Goal: Information Seeking & Learning: Find contact information

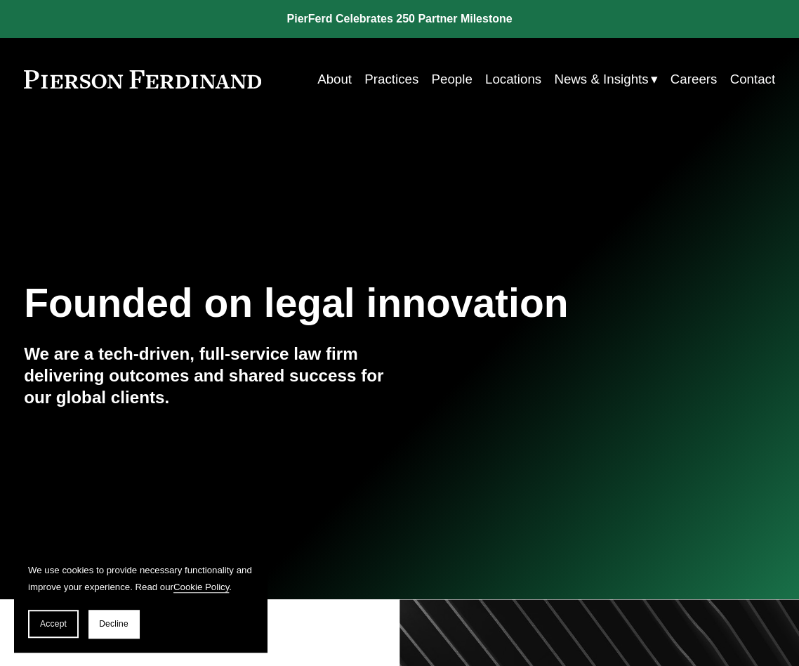
click at [435, 77] on link "People" at bounding box center [451, 79] width 41 height 26
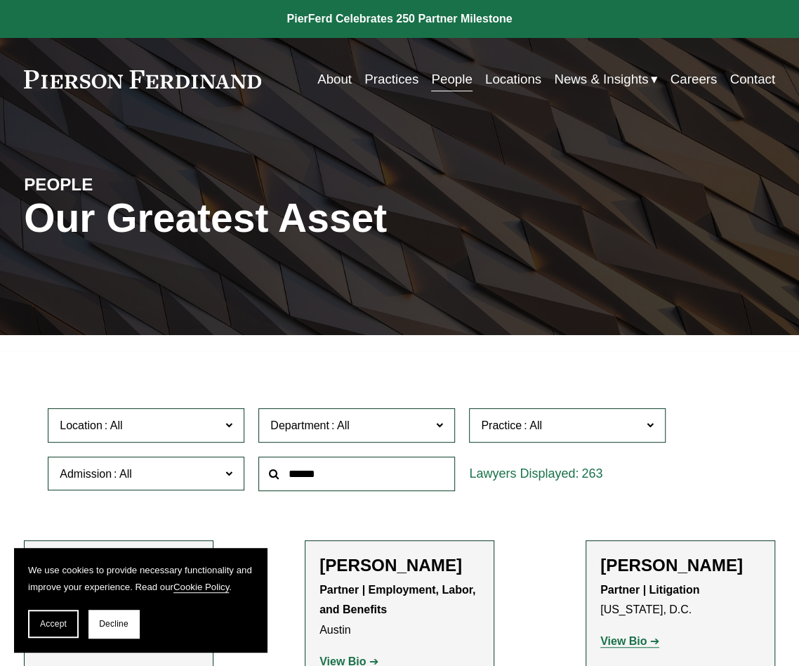
click at [180, 435] on span "Location" at bounding box center [140, 425] width 161 height 19
click at [0, 0] on link "[GEOGRAPHIC_DATA]" at bounding box center [0, 0] width 0 height 0
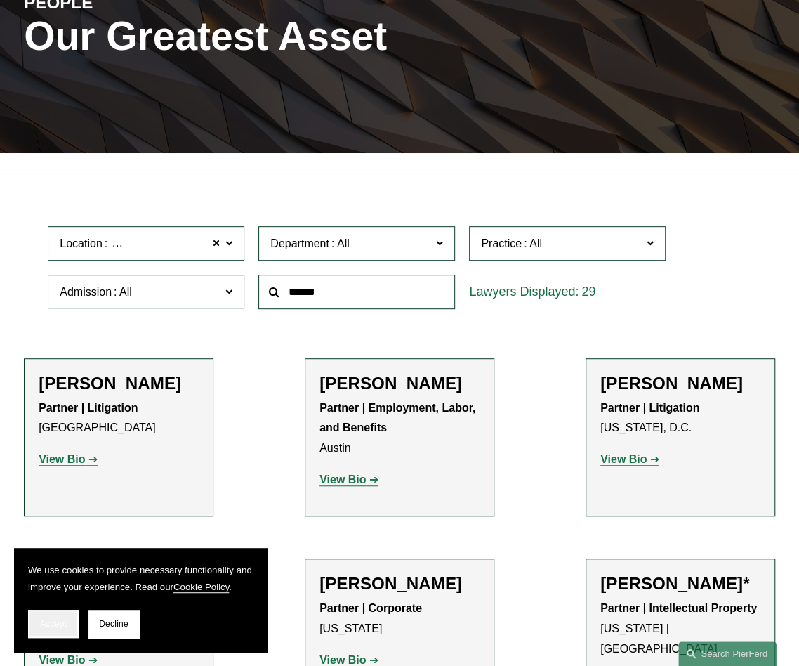
scroll to position [186, 0]
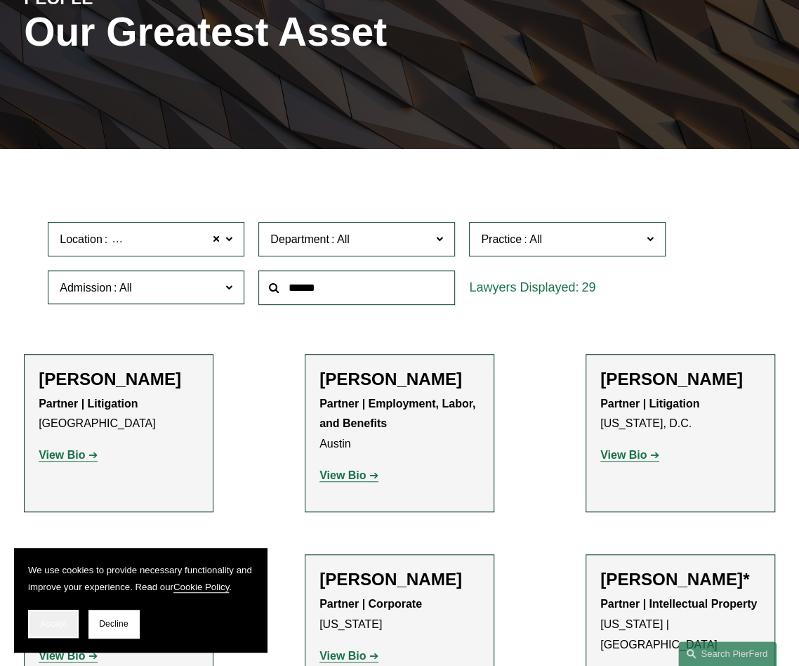
click at [44, 624] on span "Accept" at bounding box center [53, 624] width 27 height 10
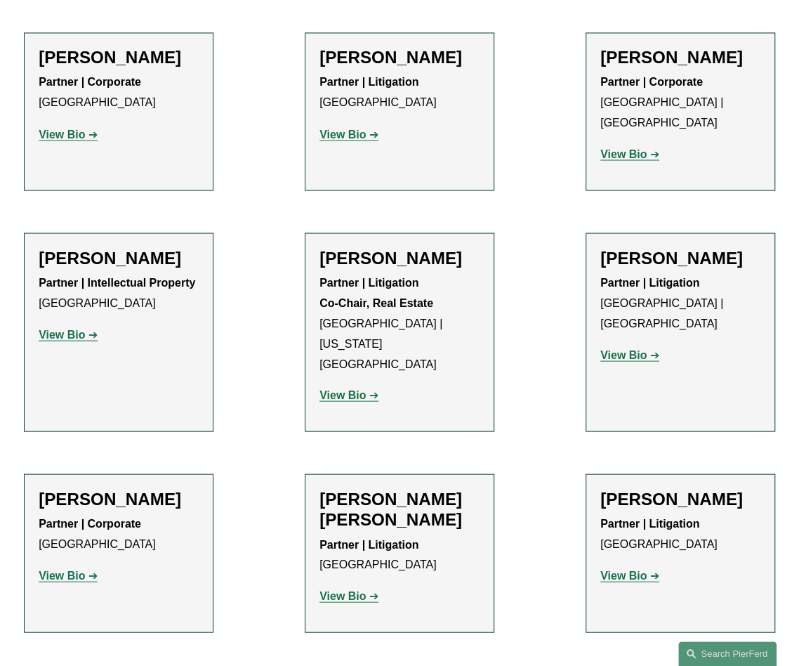
scroll to position [1240, 0]
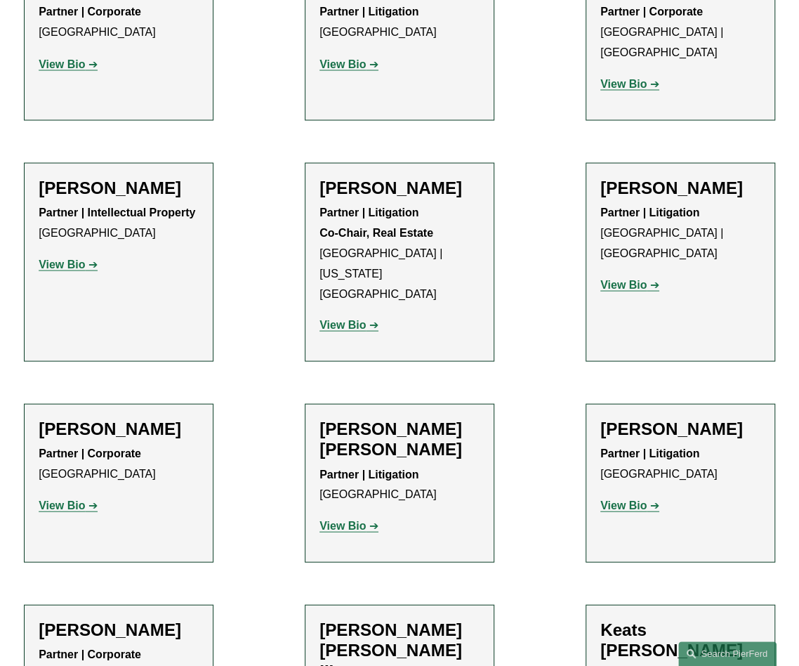
click at [341, 519] on strong "View Bio" at bounding box center [343, 525] width 46 height 12
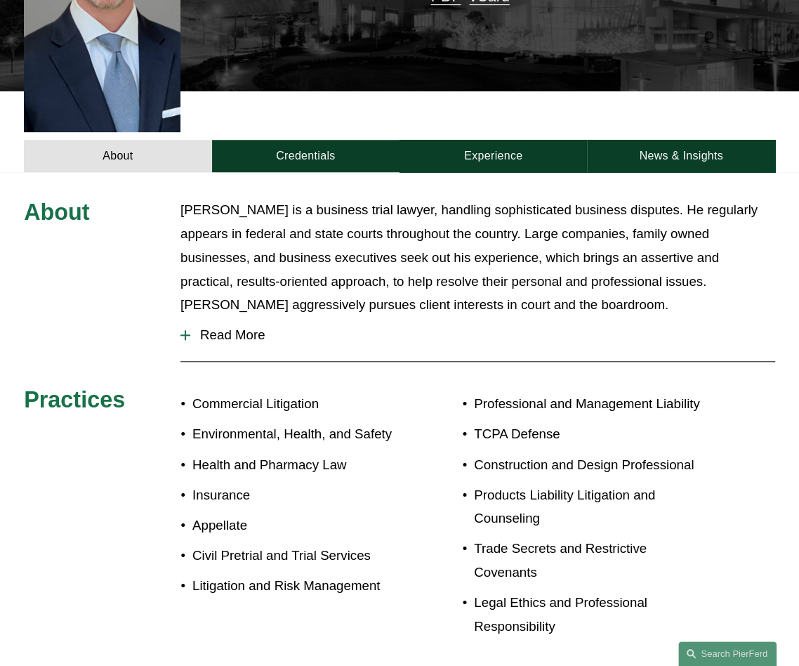
scroll to position [492, 0]
